Goal: Information Seeking & Learning: Learn about a topic

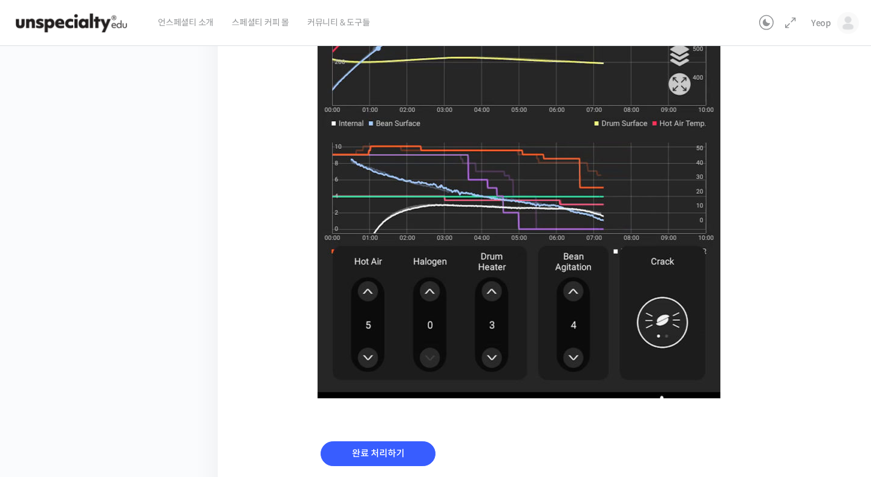
scroll to position [796, 0]
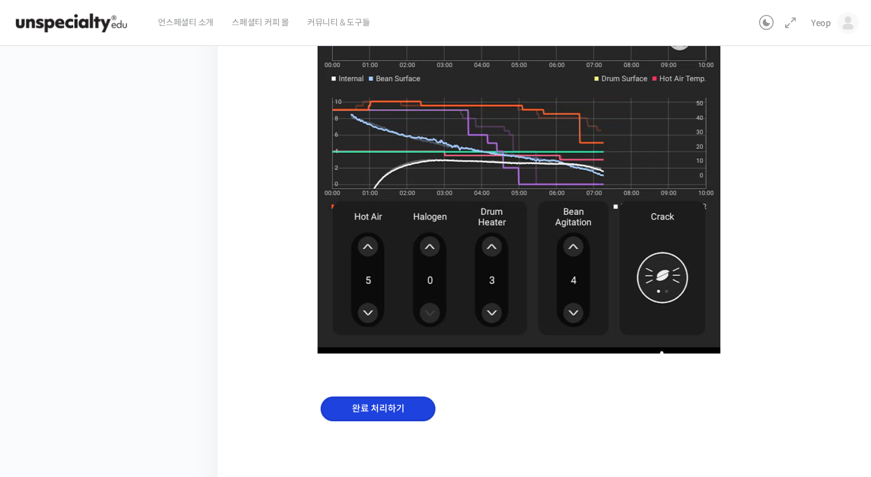
click at [353, 399] on input "완료 처리하기" at bounding box center [378, 408] width 115 height 25
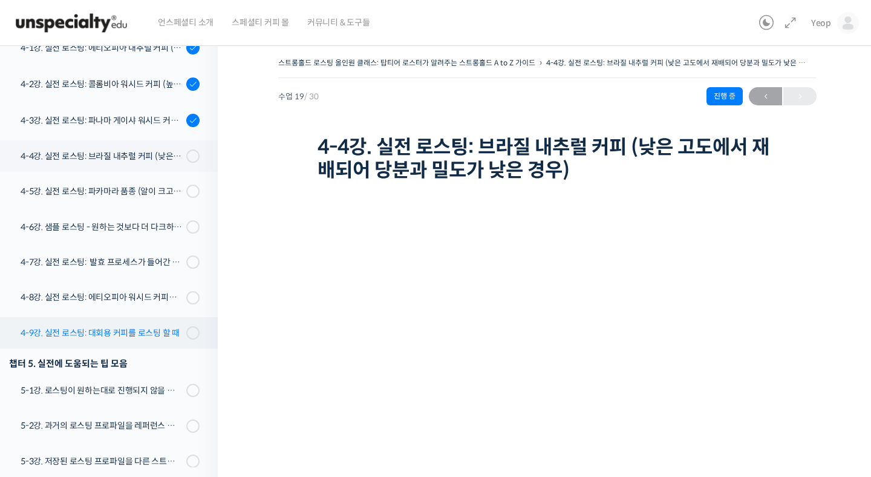
scroll to position [819, 0]
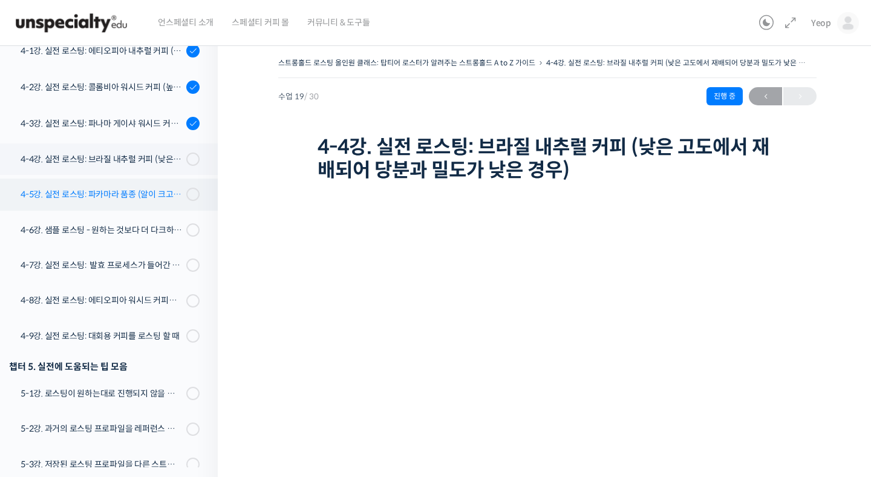
click at [164, 197] on div "4-5강. 실전 로스팅: 파카마라 품종 (알이 크고 산지에서 건조가 고르게 되기 힘든 경우)" at bounding box center [102, 194] width 162 height 13
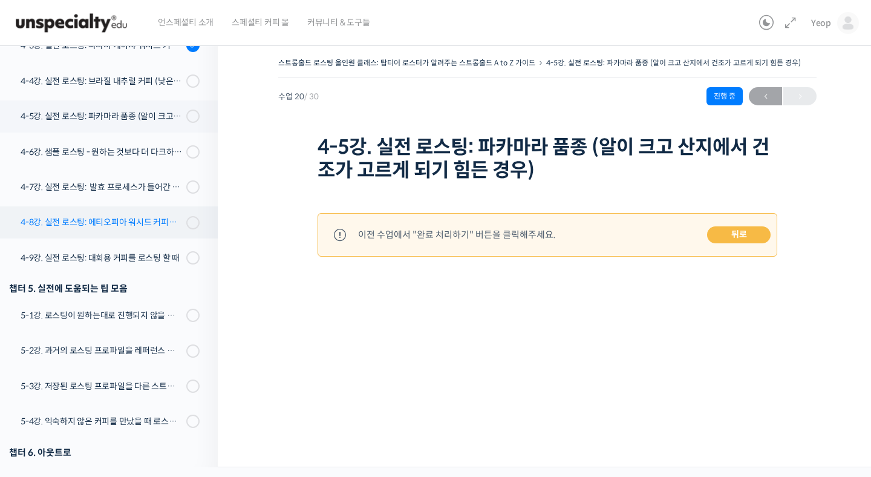
scroll to position [894, 0]
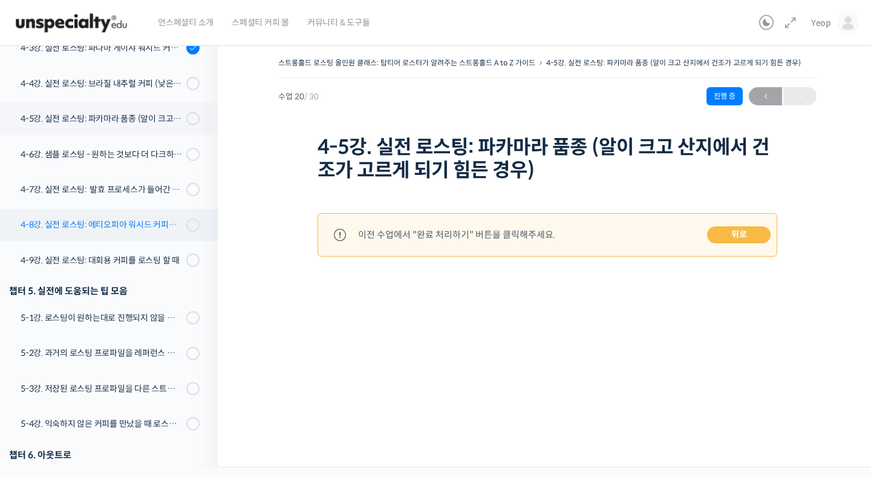
click at [141, 162] on link "4-6강. 샘플 로스팅 - 원하는 것보다 더 다크하게 로스팅 하는 이유" at bounding box center [106, 154] width 224 height 31
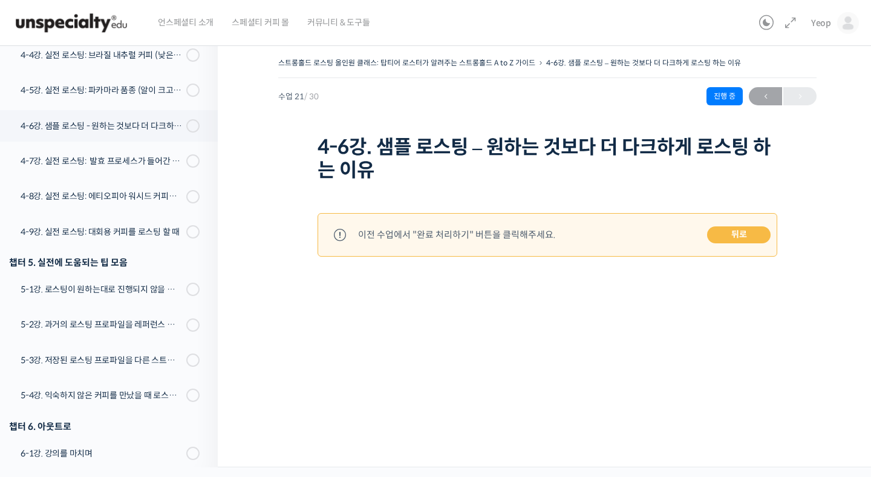
scroll to position [922, 0]
click at [130, 168] on link "4-7강. 실전 로스팅: 발효 프로세스가 들어간 커피를 필터용으로 로스팅 할 때" at bounding box center [106, 161] width 224 height 31
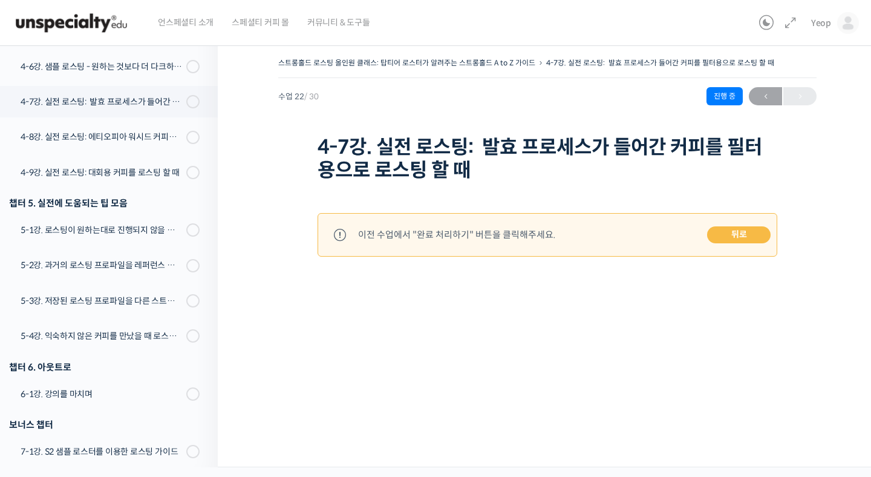
scroll to position [954, 0]
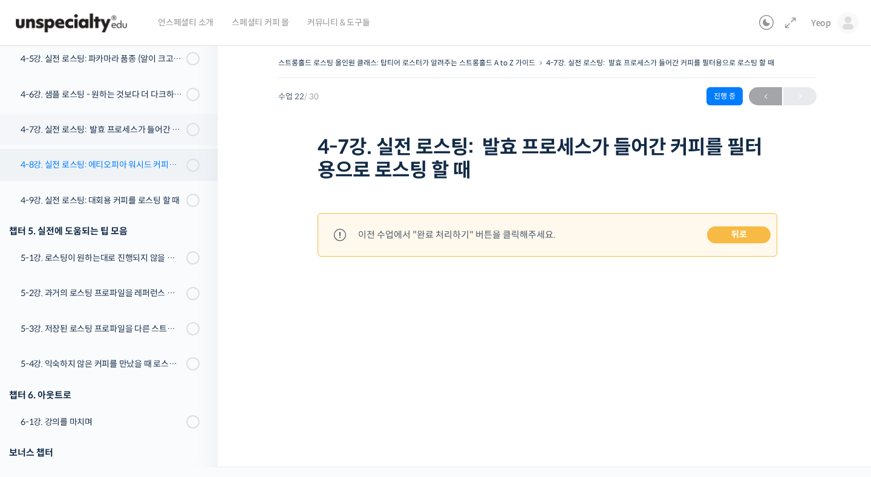
click at [131, 165] on div "4-8강. 실전 로스팅: 에티오피아 워시드 커피를 에스프레소용으로 로스팅 할 때" at bounding box center [102, 164] width 162 height 13
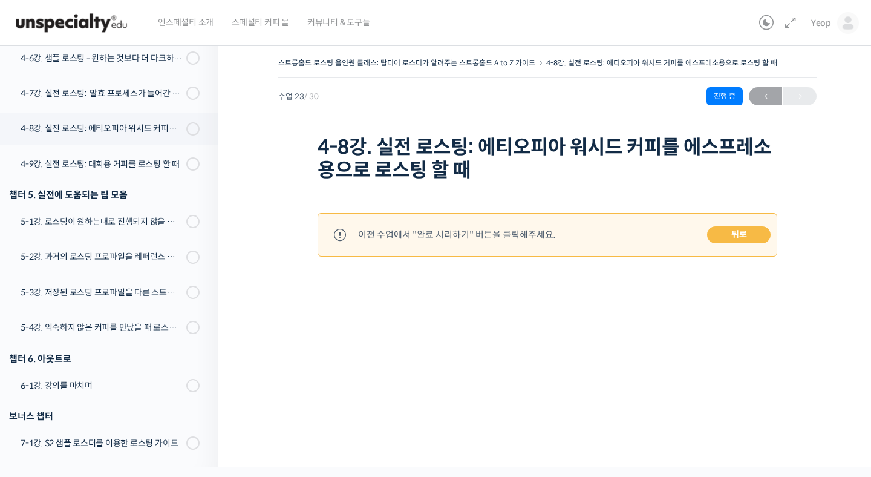
scroll to position [991, 0]
click at [138, 165] on div "4-9강. 실전 로스팅: 대회용 커피를 로스팅 할 때" at bounding box center [102, 163] width 162 height 13
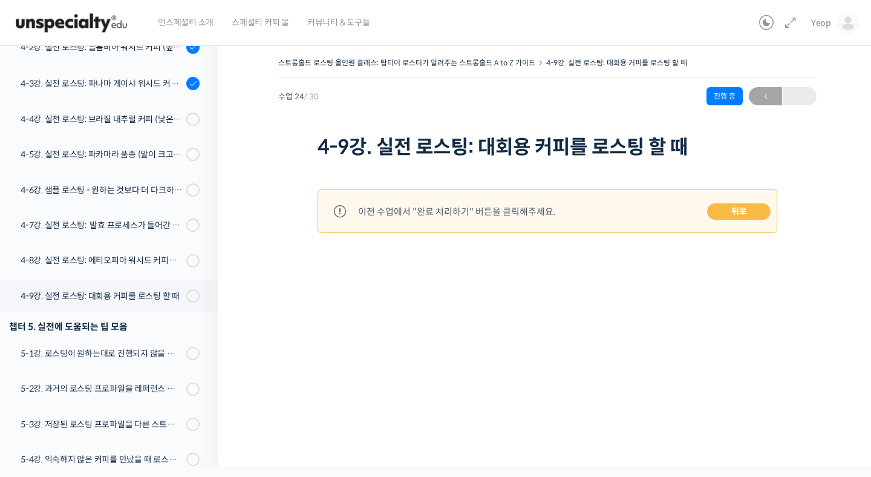
scroll to position [862, 0]
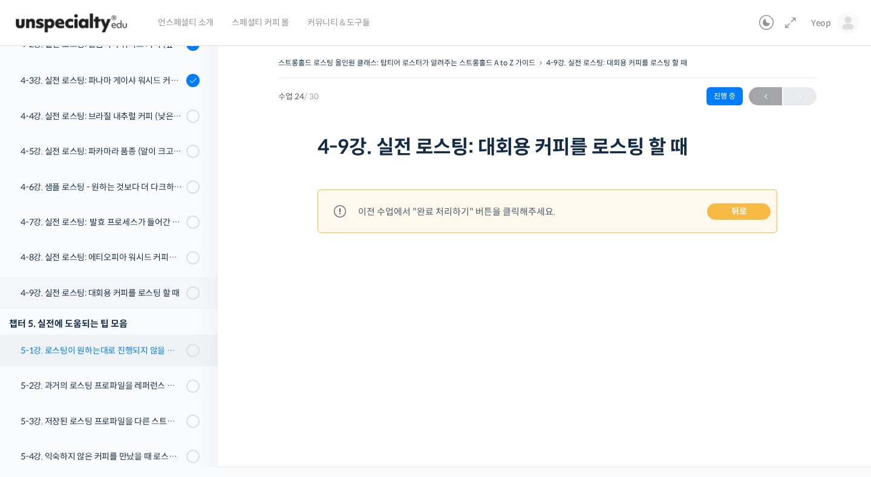
click at [147, 347] on div "5-1강. 로스팅이 원하는대로 진행되지 않을 때, 일관성이 떨어질 때" at bounding box center [102, 350] width 162 height 13
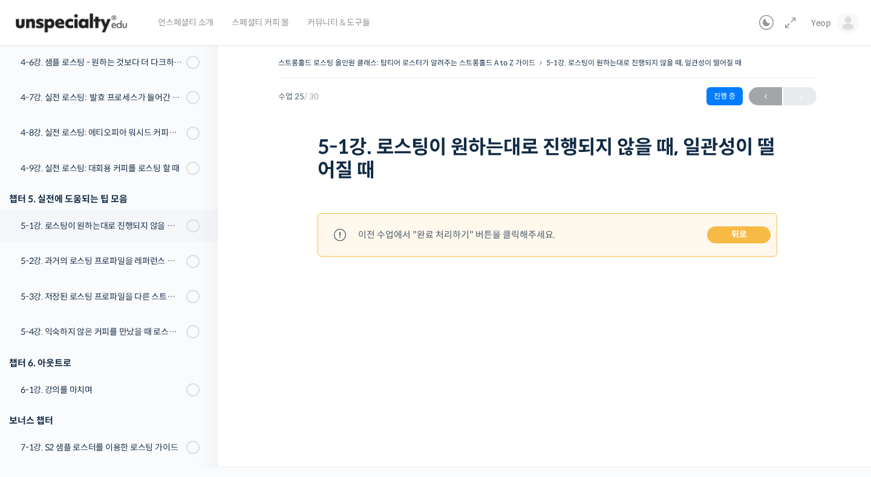
scroll to position [986, 0]
click at [134, 267] on div "5-2강. 과거의 로스팅 프로파일을 레퍼런스 삼아 리뷰하는 방법" at bounding box center [102, 261] width 162 height 13
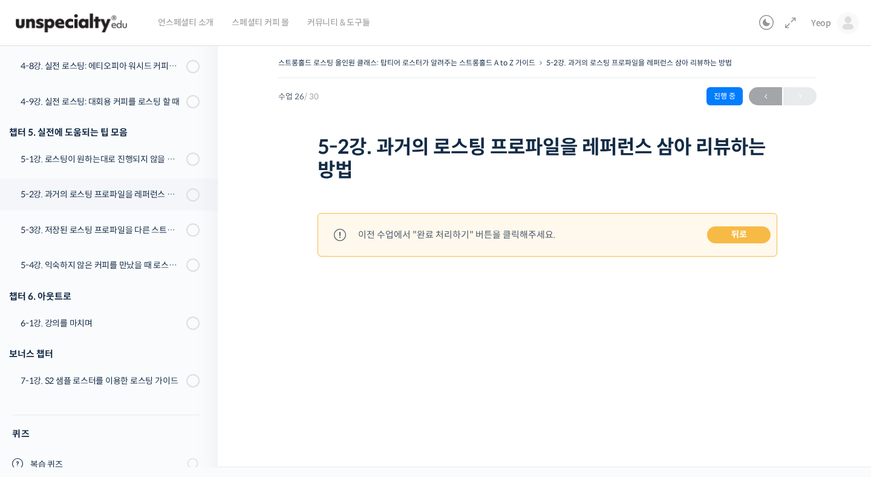
scroll to position [1052, 0]
click at [116, 235] on div "5-3강. 저장된 로스팅 프로파일을 다른 스트롱홀드 로스팅 머신에서 적용할 경우에 보정하는 방법" at bounding box center [102, 230] width 162 height 13
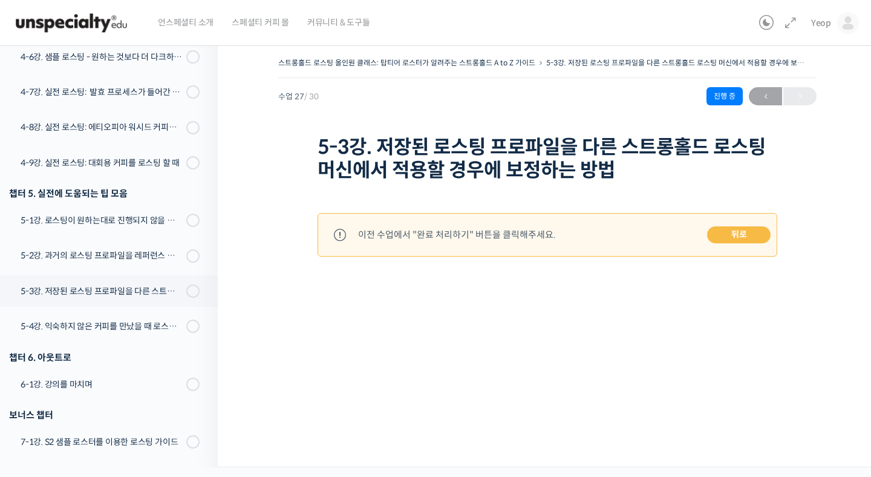
scroll to position [980, 0]
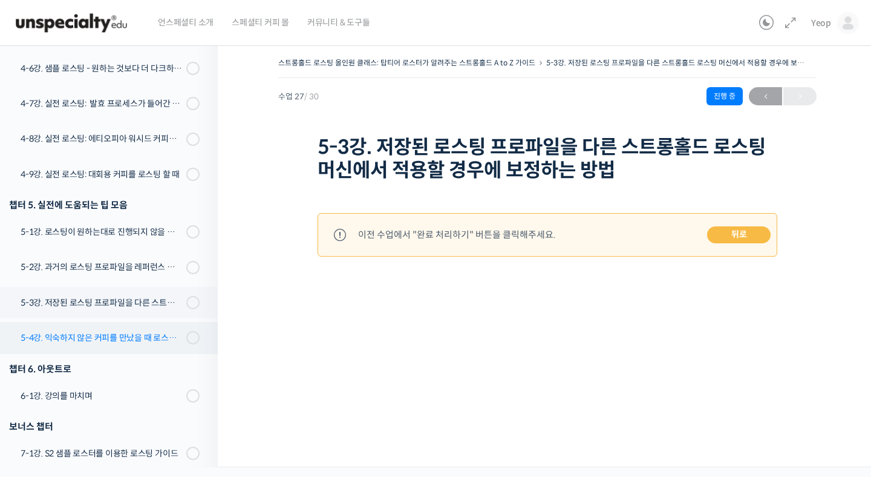
click at [105, 328] on link "5-4강. 익숙하지 않은 커피를 만났을 때 로스팅 전략 세우는 방법" at bounding box center [106, 337] width 224 height 31
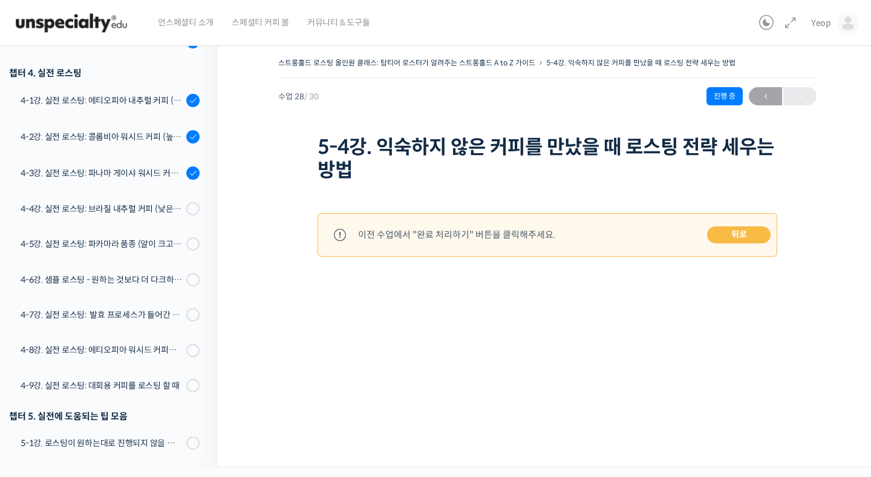
scroll to position [769, 0]
click at [110, 214] on div "4-4강. 실전 로스팅: 브라질 내추럴 커피 (낮은 고도에서 재배되어 당분과 밀도가 낮은 경우)" at bounding box center [102, 209] width 162 height 13
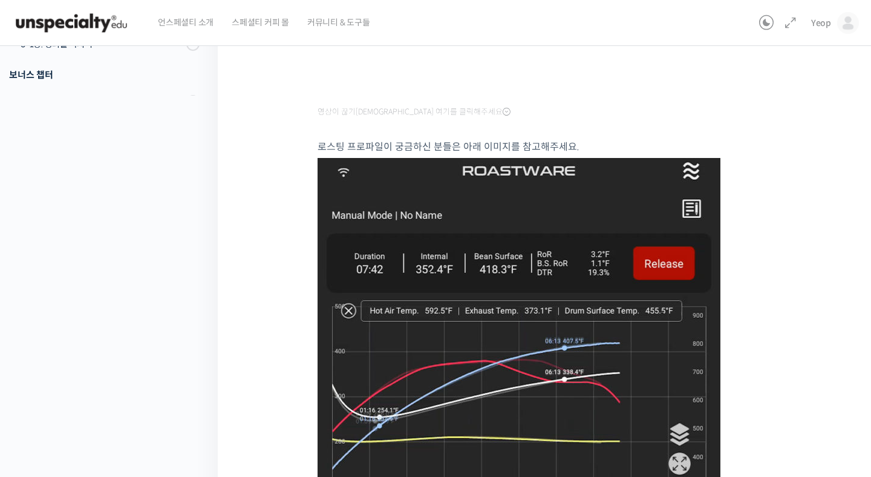
scroll to position [418, 0]
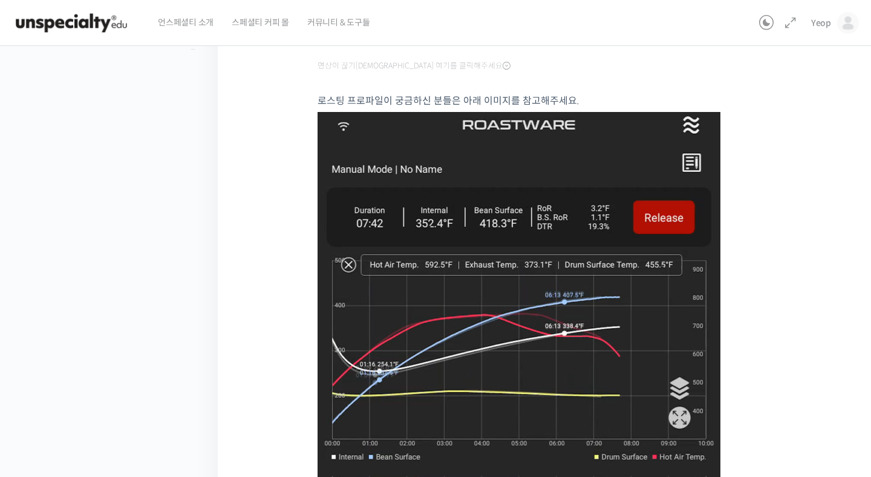
click at [441, 245] on img at bounding box center [519, 422] width 403 height 620
click at [441, 229] on img at bounding box center [519, 422] width 403 height 620
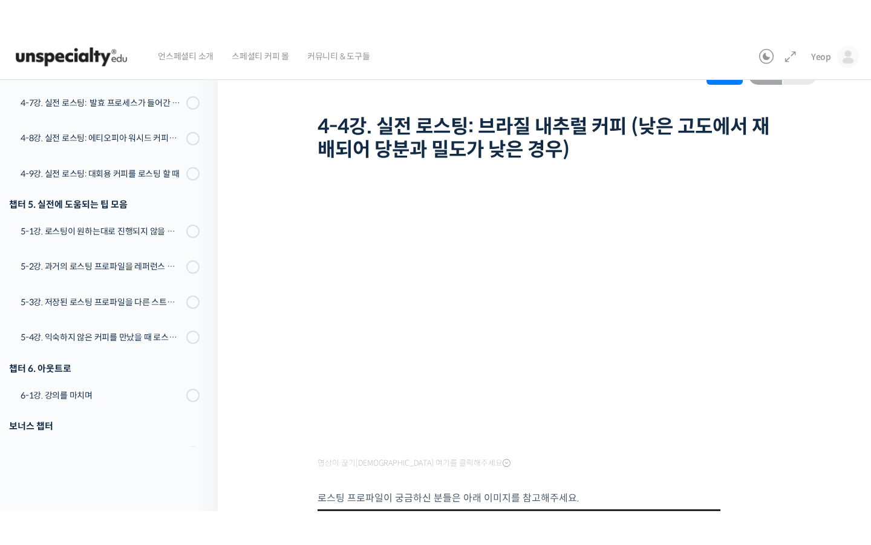
scroll to position [56, 0]
